Goal: Communication & Community: Participate in discussion

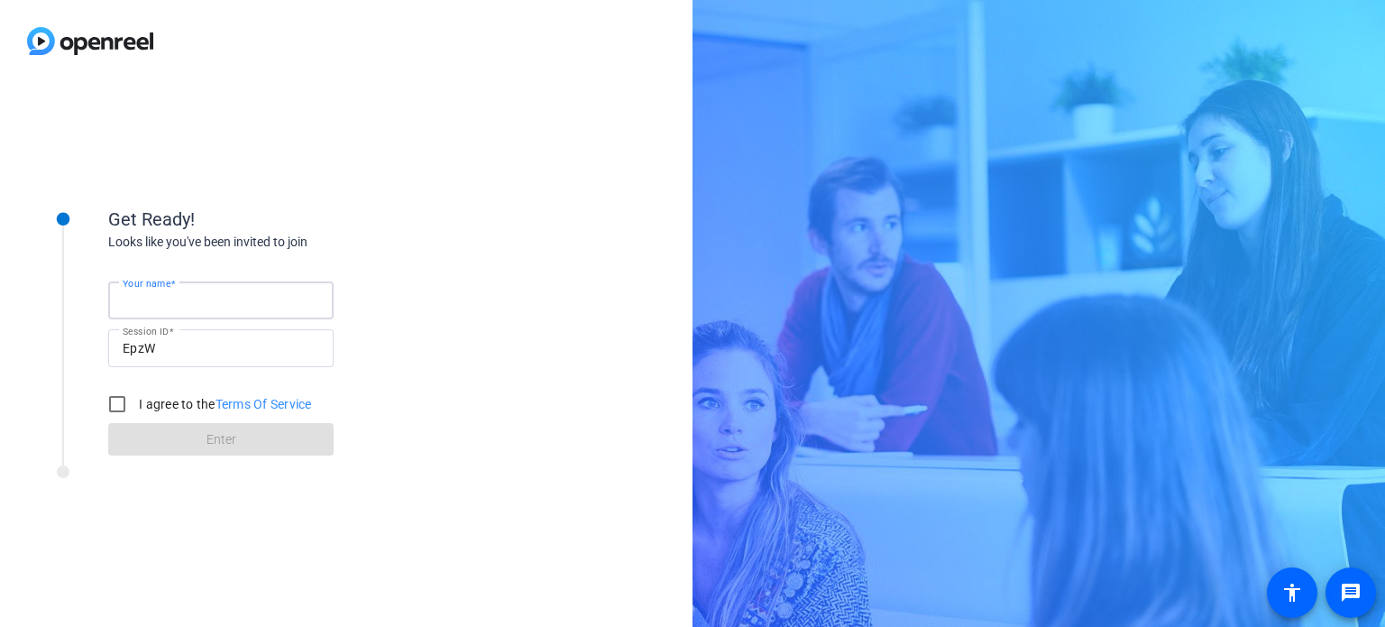
click at [261, 301] on input "Your name" at bounding box center [221, 301] width 197 height 22
type input "[PERSON_NAME]"
click at [121, 401] on input "I agree to the Terms Of Service" at bounding box center [117, 404] width 36 height 36
checkbox input "true"
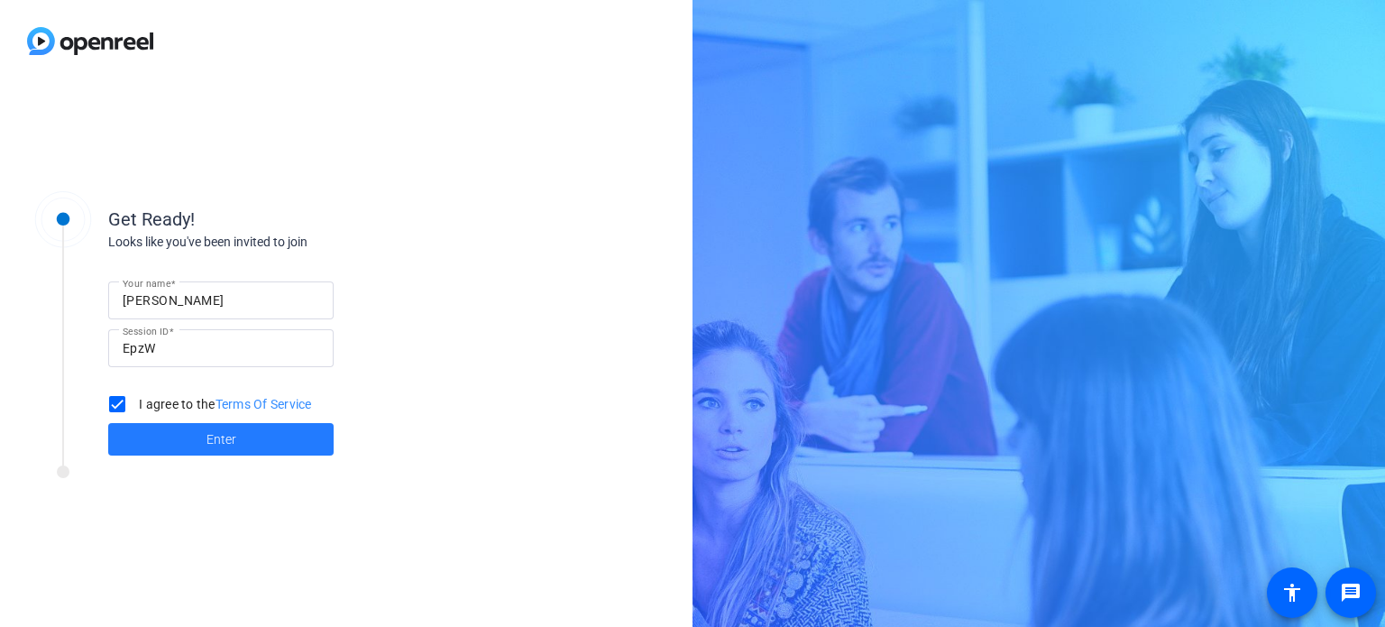
click at [191, 434] on span at bounding box center [220, 439] width 225 height 43
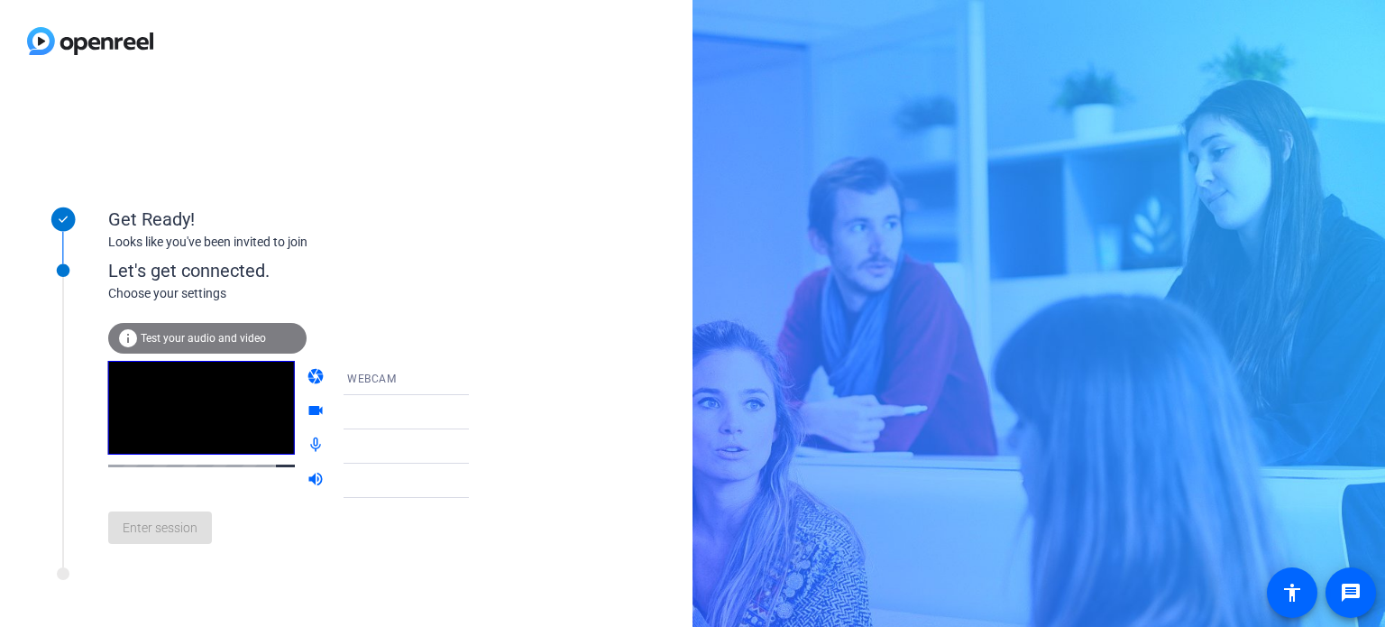
click at [186, 527] on div "Enter session" at bounding box center [307, 528] width 398 height 60
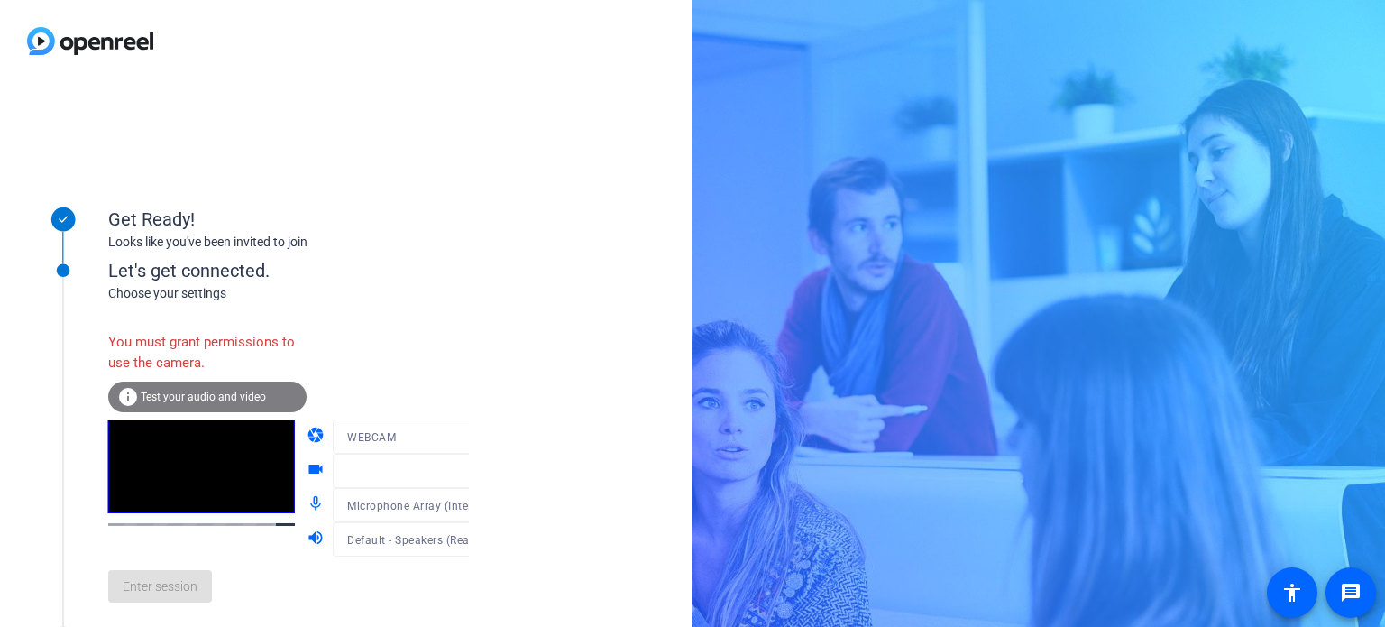
click at [212, 391] on span "Test your audio and video" at bounding box center [203, 397] width 125 height 13
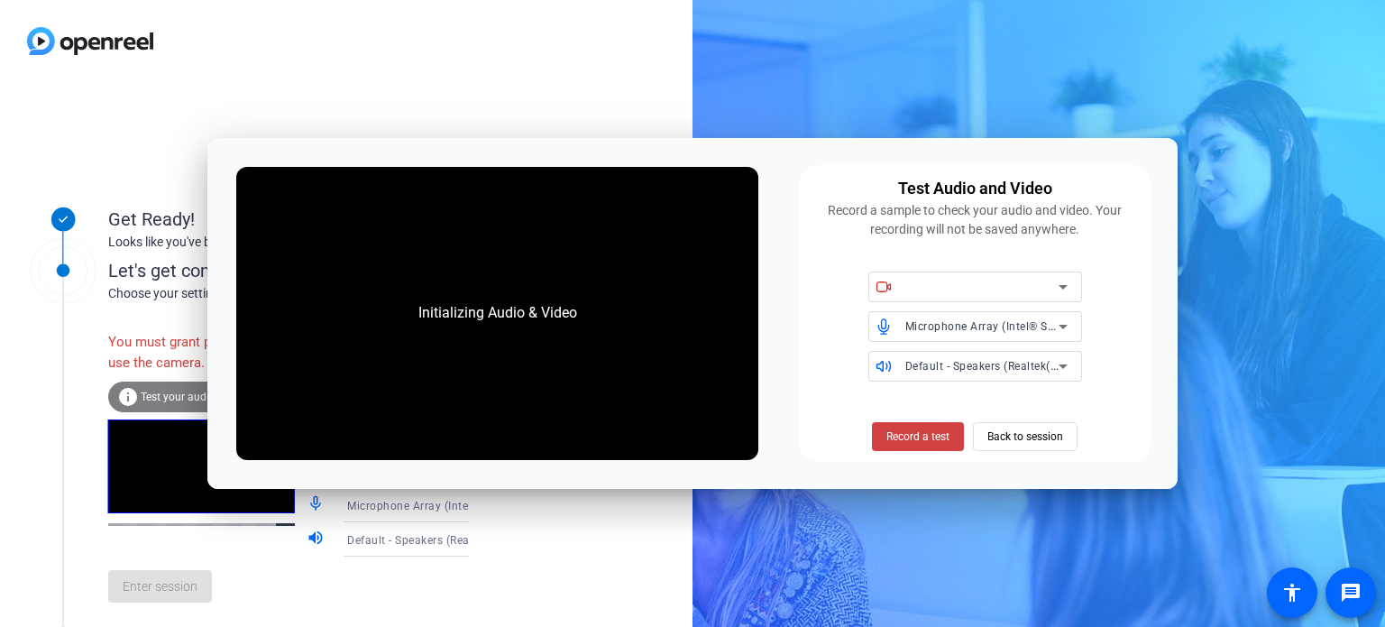
click at [444, 475] on div "Initializing Audio & Video Test Audio and Video Record a sample to check your a…" at bounding box center [692, 314] width 970 height 352
click at [1035, 284] on div at bounding box center [982, 287] width 153 height 22
click at [1053, 284] on icon at bounding box center [1064, 287] width 22 height 22
click at [1062, 285] on icon at bounding box center [1063, 287] width 9 height 5
click at [887, 283] on icon at bounding box center [882, 285] width 10 height 9
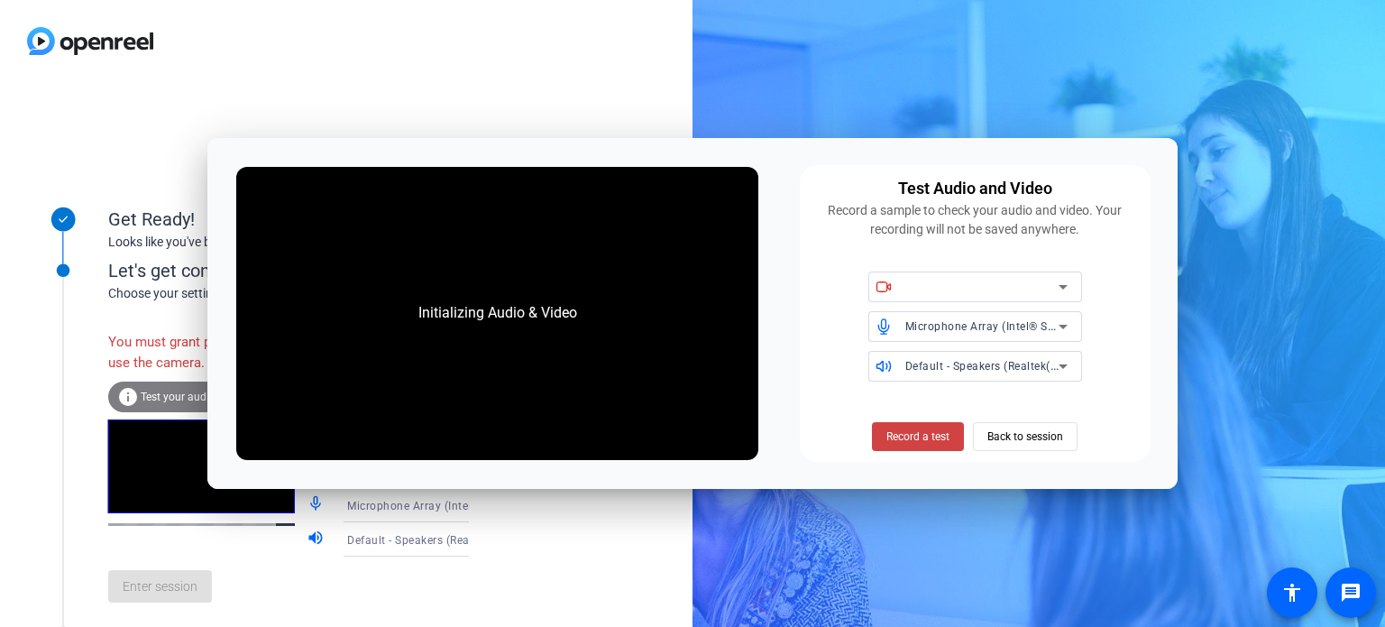
click at [887, 283] on icon at bounding box center [882, 285] width 10 height 9
click at [1017, 427] on span "Back to session" at bounding box center [1026, 436] width 76 height 34
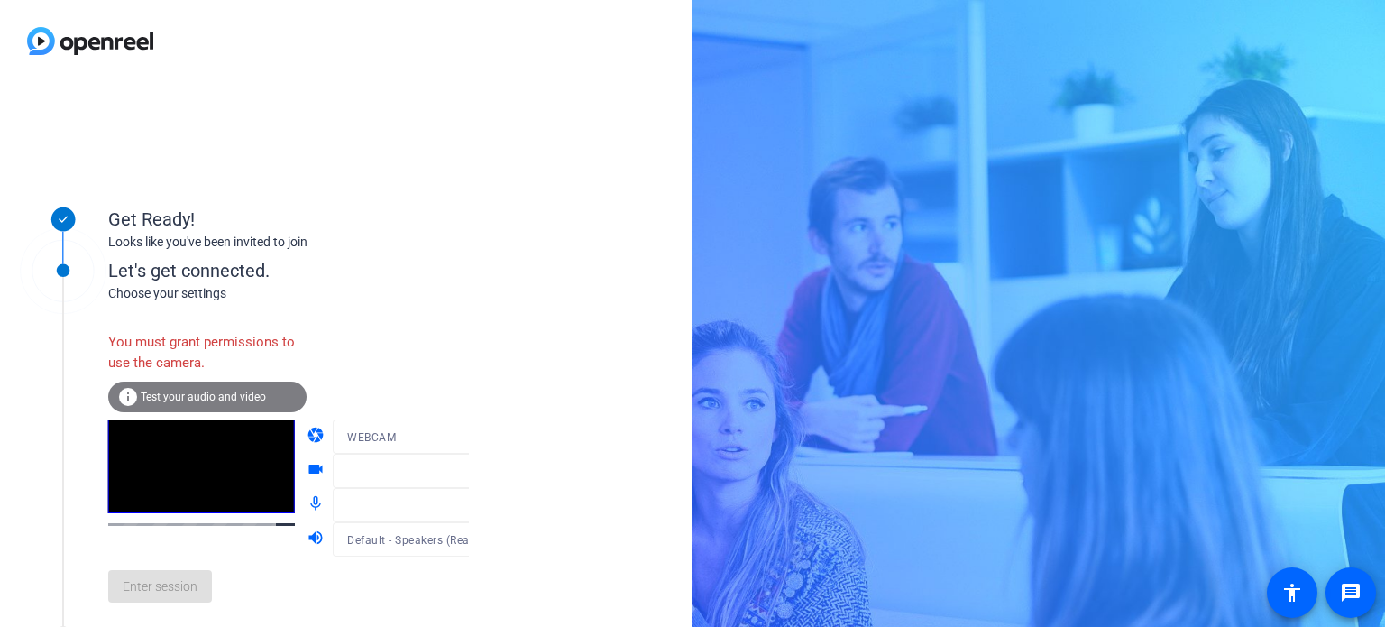
click at [448, 471] on div at bounding box center [419, 464] width 172 height 20
click at [287, 477] on div "camera WEBCAM videocam mic_none volume_up Default - Speakers (Realtek(R) Audio)" at bounding box center [307, 487] width 398 height 137
click at [287, 477] on div "camera WEBCAM videocam mic_none Microphone Array (Intel® Smart Sound Technology…" at bounding box center [307, 487] width 398 height 137
click at [307, 470] on mat-icon "videocam" at bounding box center [318, 471] width 22 height 22
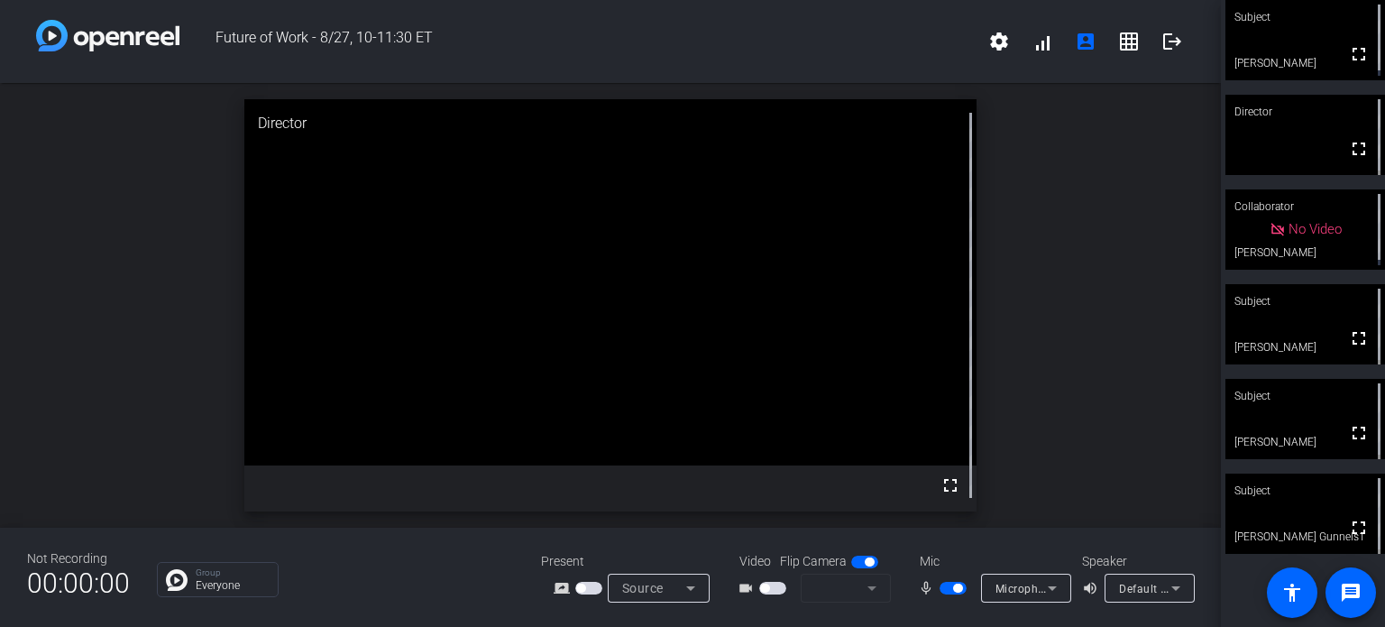
click at [561, 430] on video at bounding box center [610, 282] width 732 height 366
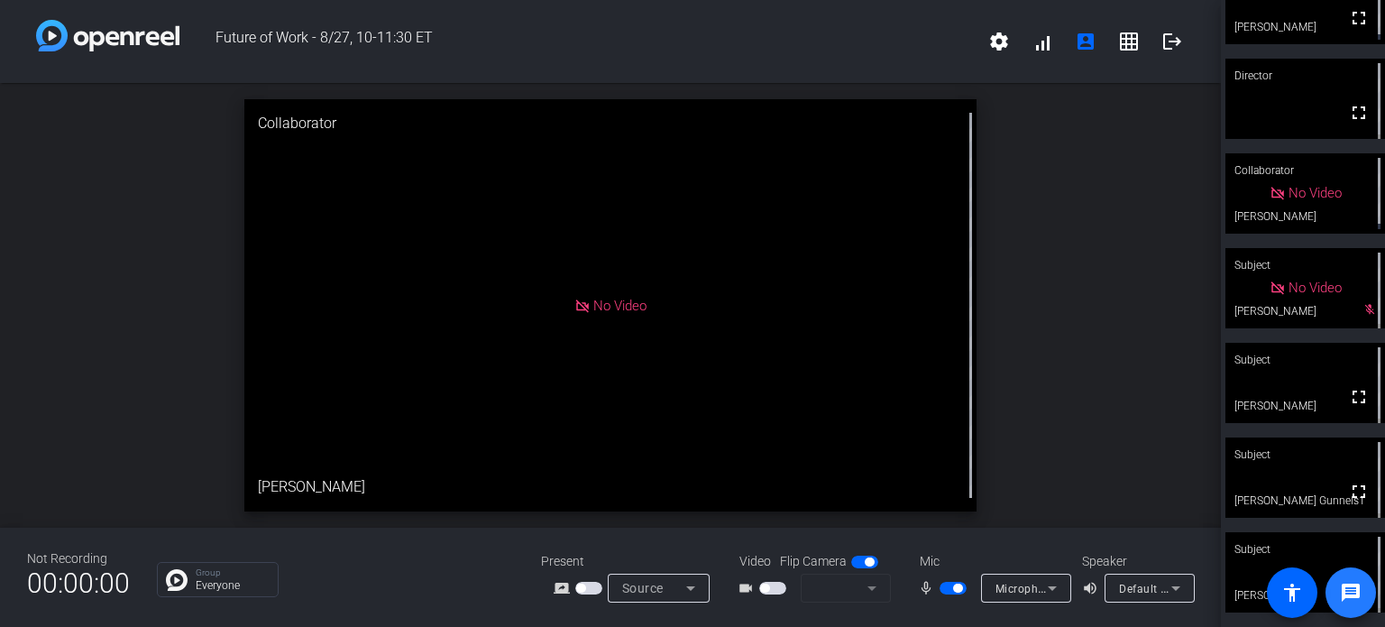
click at [1347, 592] on mat-icon "message" at bounding box center [1351, 593] width 22 height 22
click at [220, 577] on div "Group Everyone" at bounding box center [232, 579] width 73 height 23
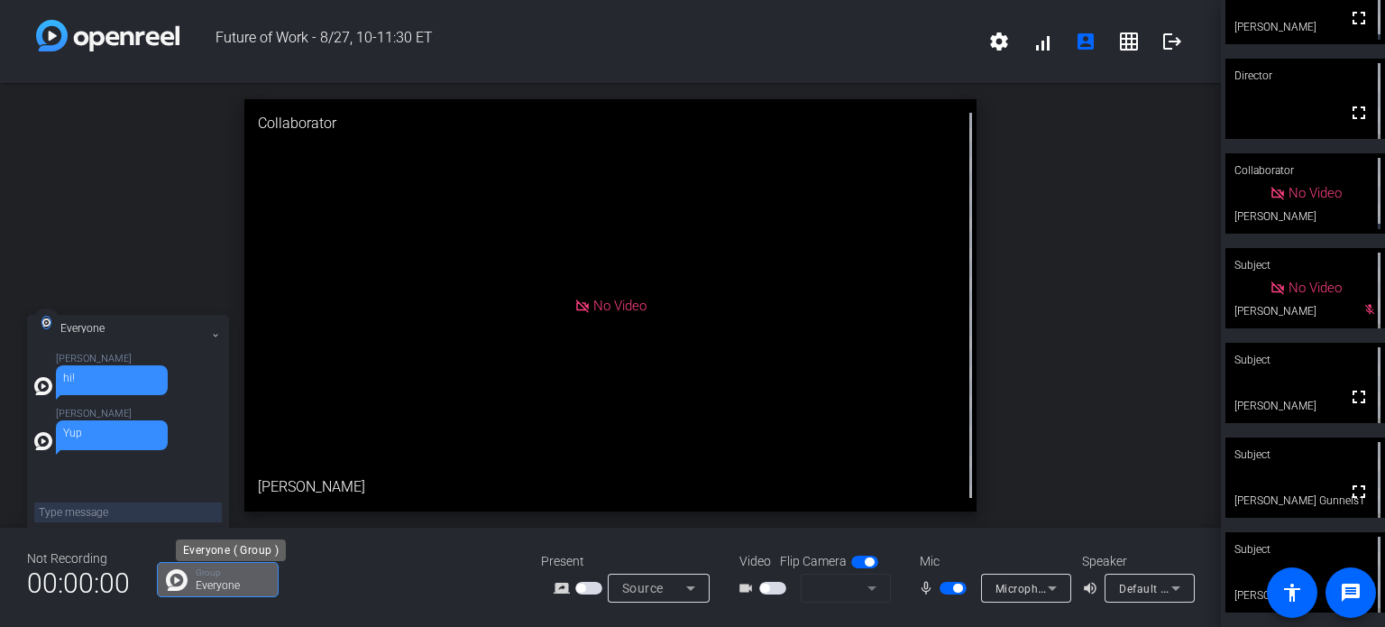
click at [220, 577] on div "Group Everyone" at bounding box center [232, 579] width 73 height 23
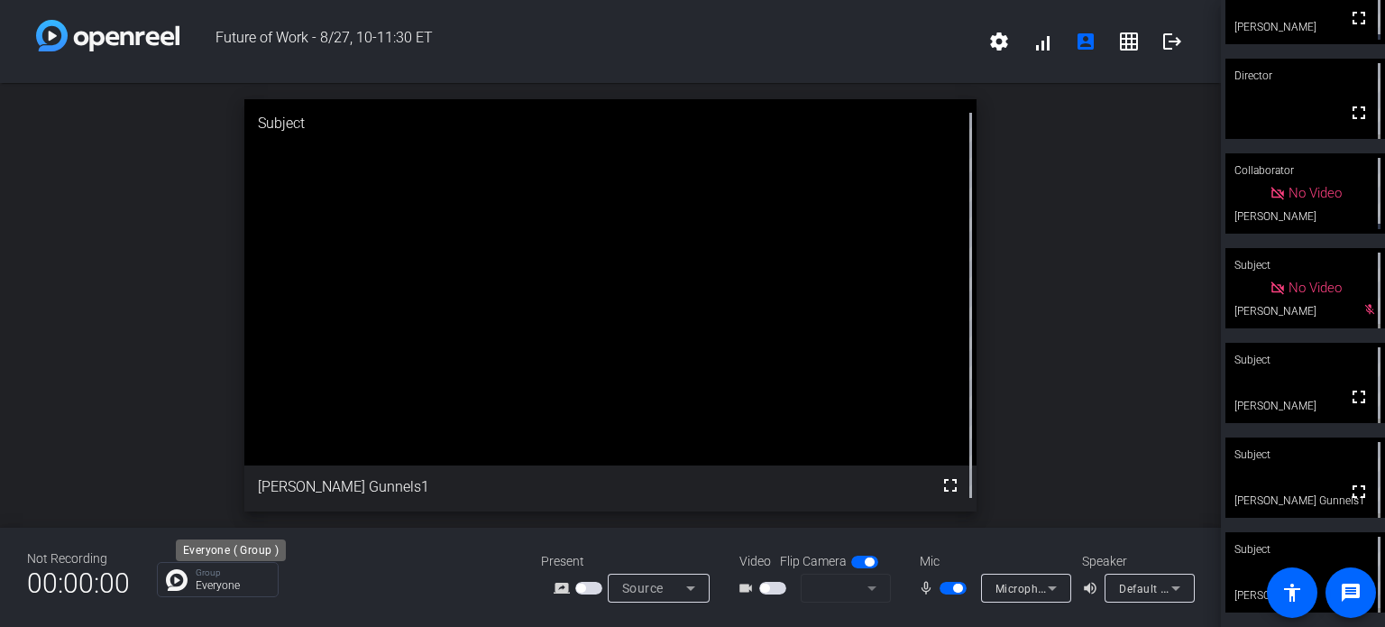
scroll to position [0, 0]
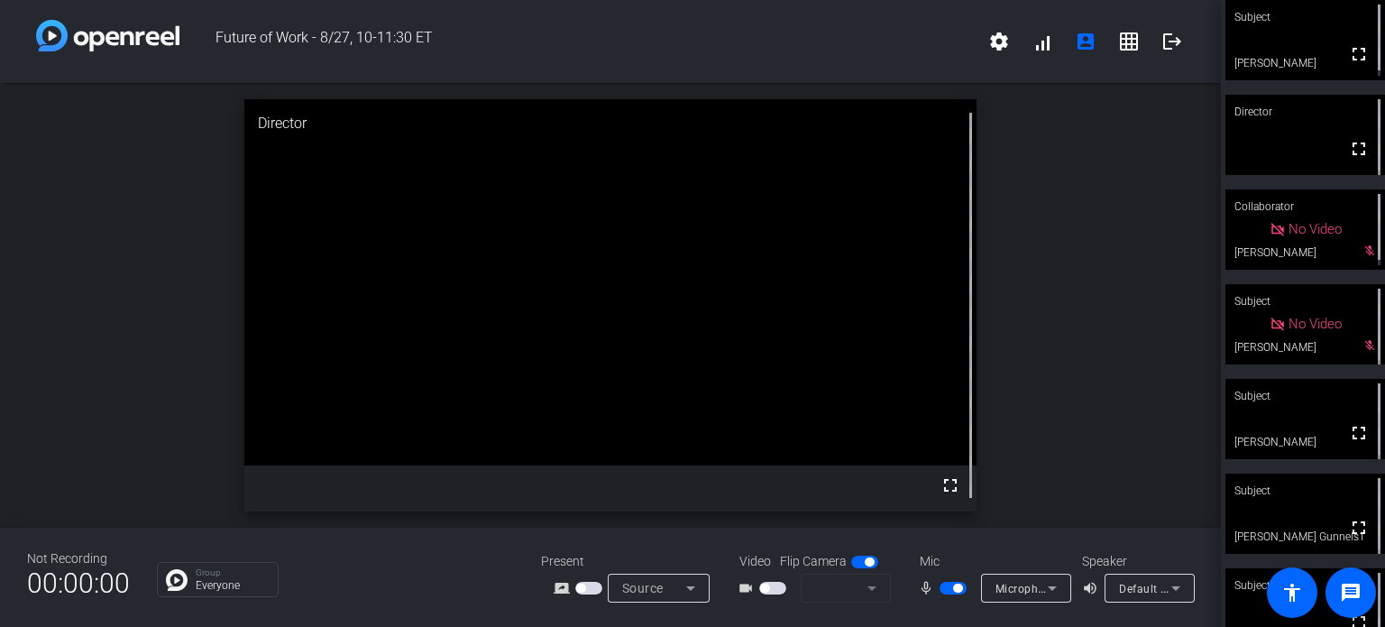
click at [948, 587] on span "button" at bounding box center [953, 588] width 27 height 13
click at [1255, 594] on div "Subject" at bounding box center [1306, 585] width 160 height 34
click at [952, 586] on span "button" at bounding box center [953, 588] width 27 height 13
click at [953, 590] on span "button" at bounding box center [957, 588] width 9 height 9
click at [947, 590] on span "button" at bounding box center [945, 588] width 9 height 9
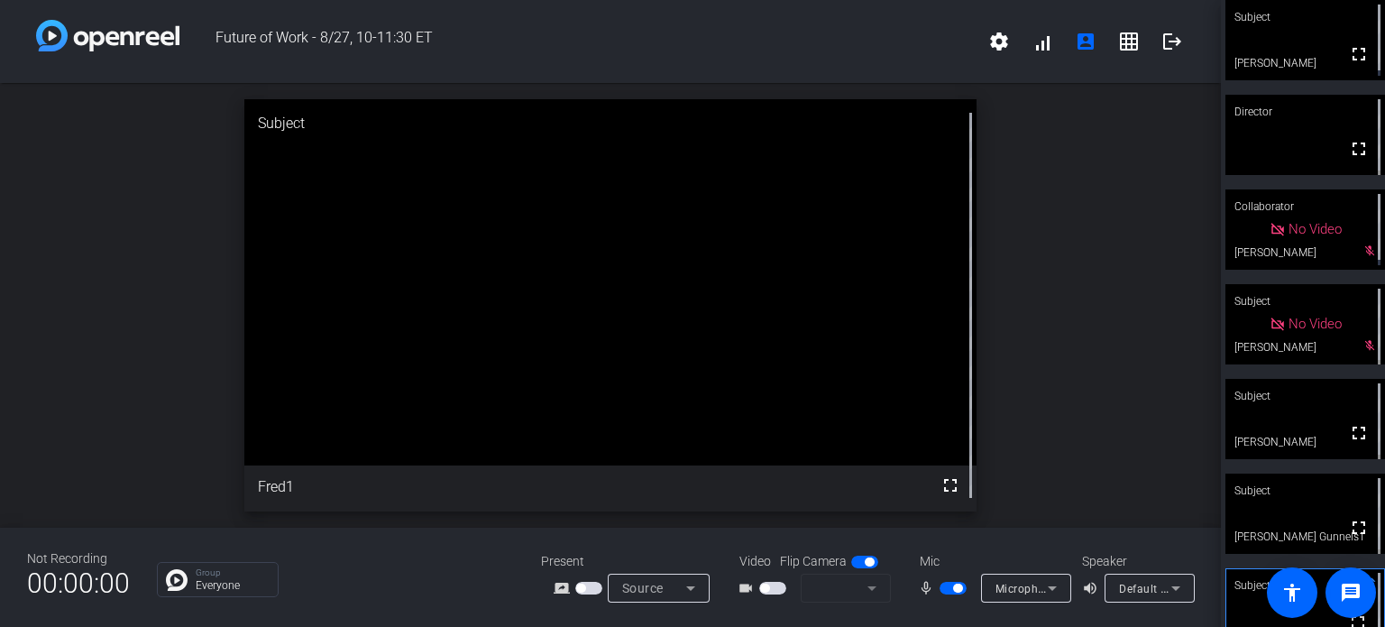
click at [947, 590] on span "button" at bounding box center [953, 588] width 27 height 13
click at [952, 591] on span "button" at bounding box center [953, 588] width 27 height 13
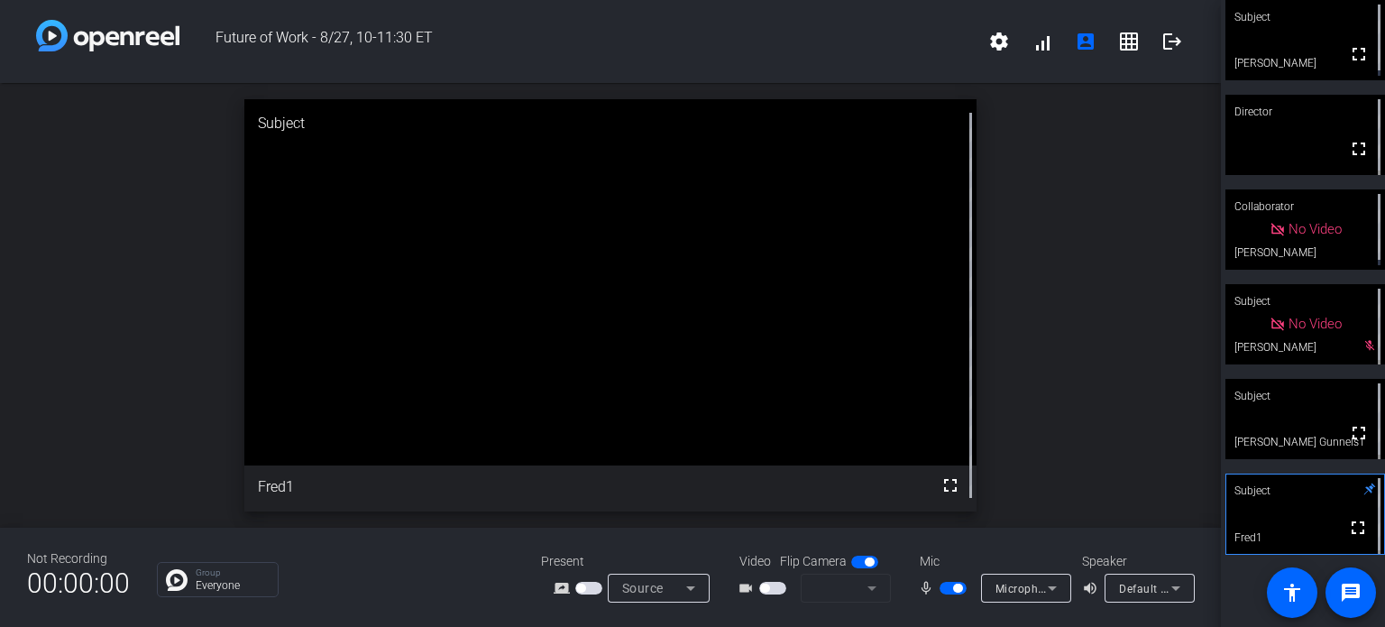
click at [956, 588] on span "button" at bounding box center [957, 588] width 9 height 9
click at [945, 588] on span "button" at bounding box center [945, 588] width 9 height 9
click at [956, 588] on span "button" at bounding box center [957, 588] width 9 height 9
click at [958, 598] on div "mic_none" at bounding box center [949, 588] width 63 height 22
click at [955, 593] on span "button" at bounding box center [953, 588] width 27 height 13
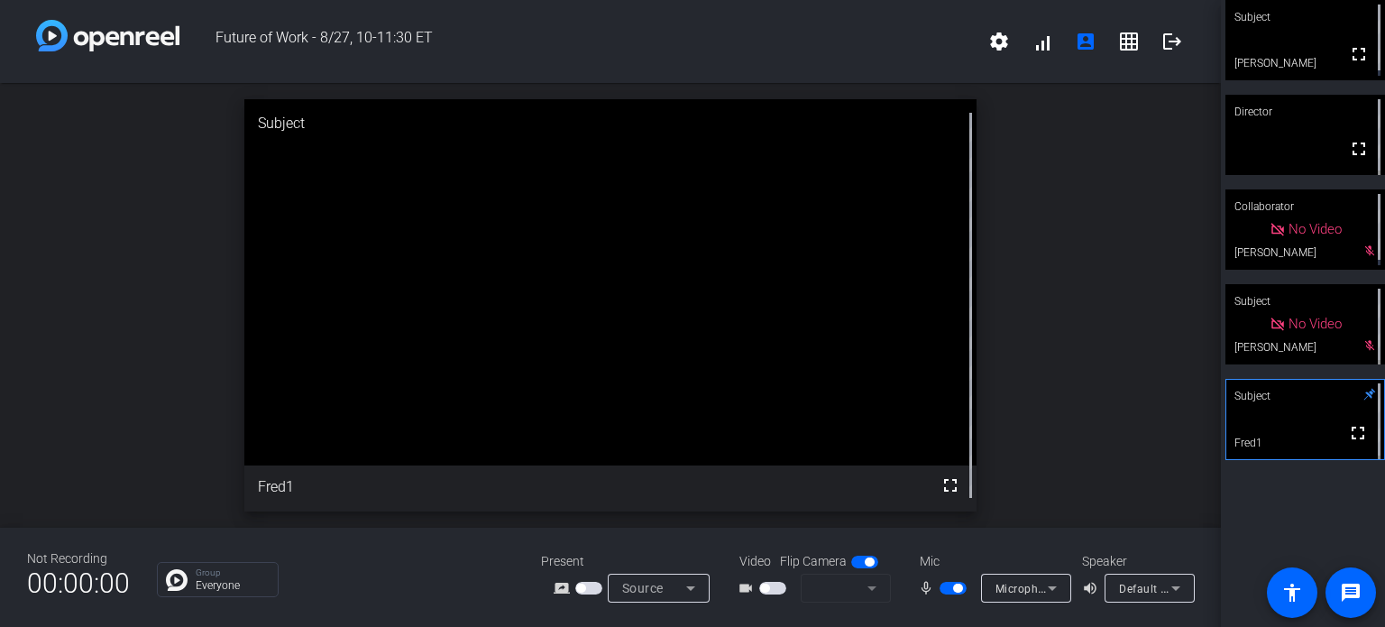
click at [949, 593] on span "button" at bounding box center [953, 588] width 27 height 13
click at [950, 585] on span "button" at bounding box center [953, 588] width 27 height 13
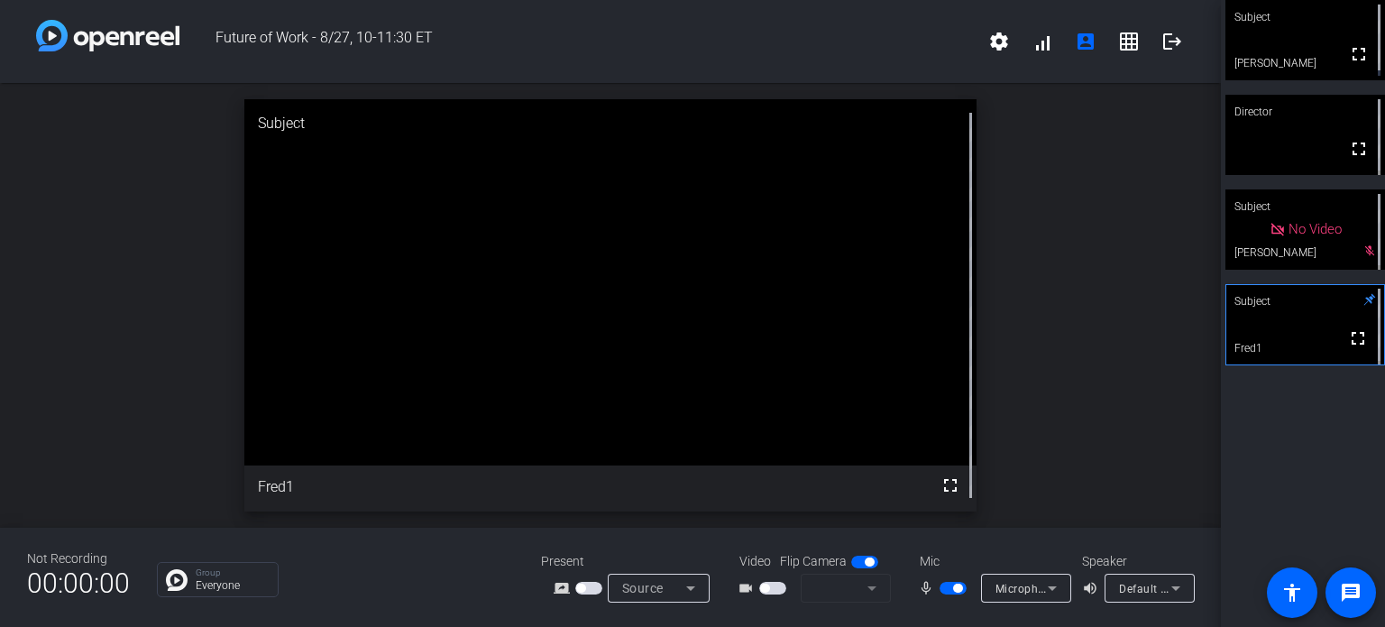
click at [947, 584] on span "button" at bounding box center [953, 588] width 27 height 13
click at [949, 587] on span "button" at bounding box center [945, 588] width 9 height 9
click at [949, 587] on span "button" at bounding box center [953, 588] width 27 height 13
click at [949, 587] on span "button" at bounding box center [945, 588] width 9 height 9
click at [942, 587] on span "button" at bounding box center [953, 588] width 27 height 13
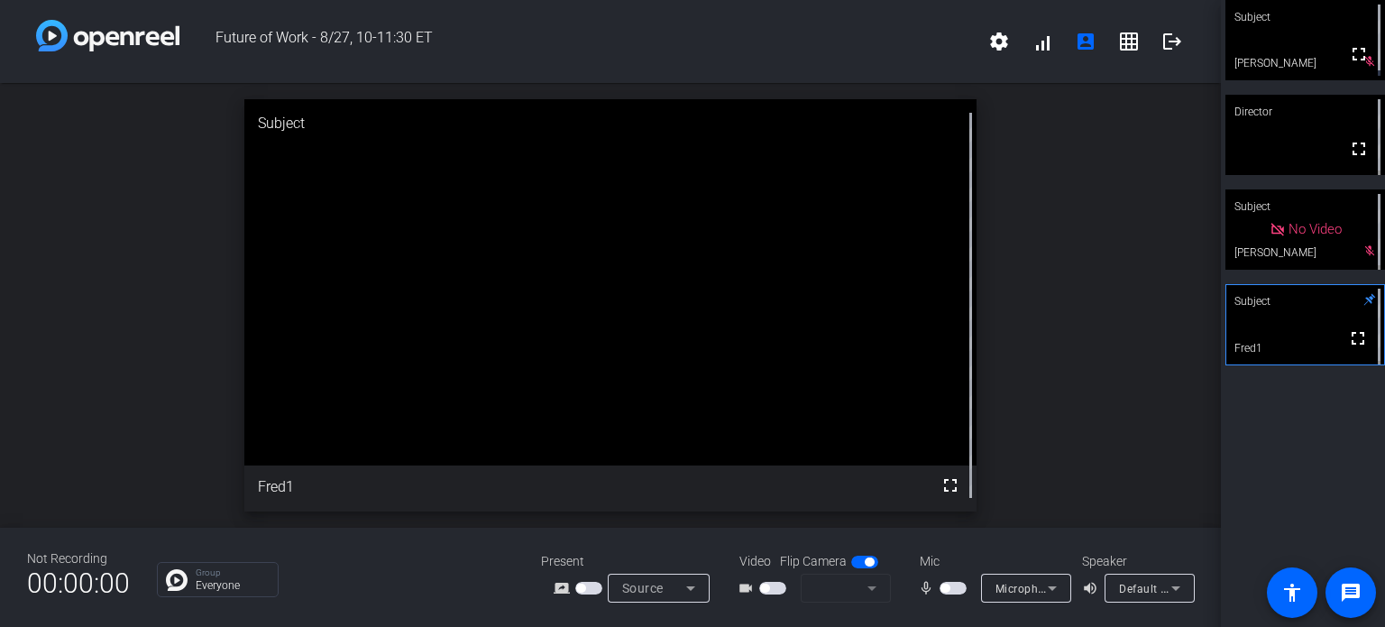
click at [942, 591] on span "button" at bounding box center [945, 588] width 9 height 9
